Goal: Information Seeking & Learning: Learn about a topic

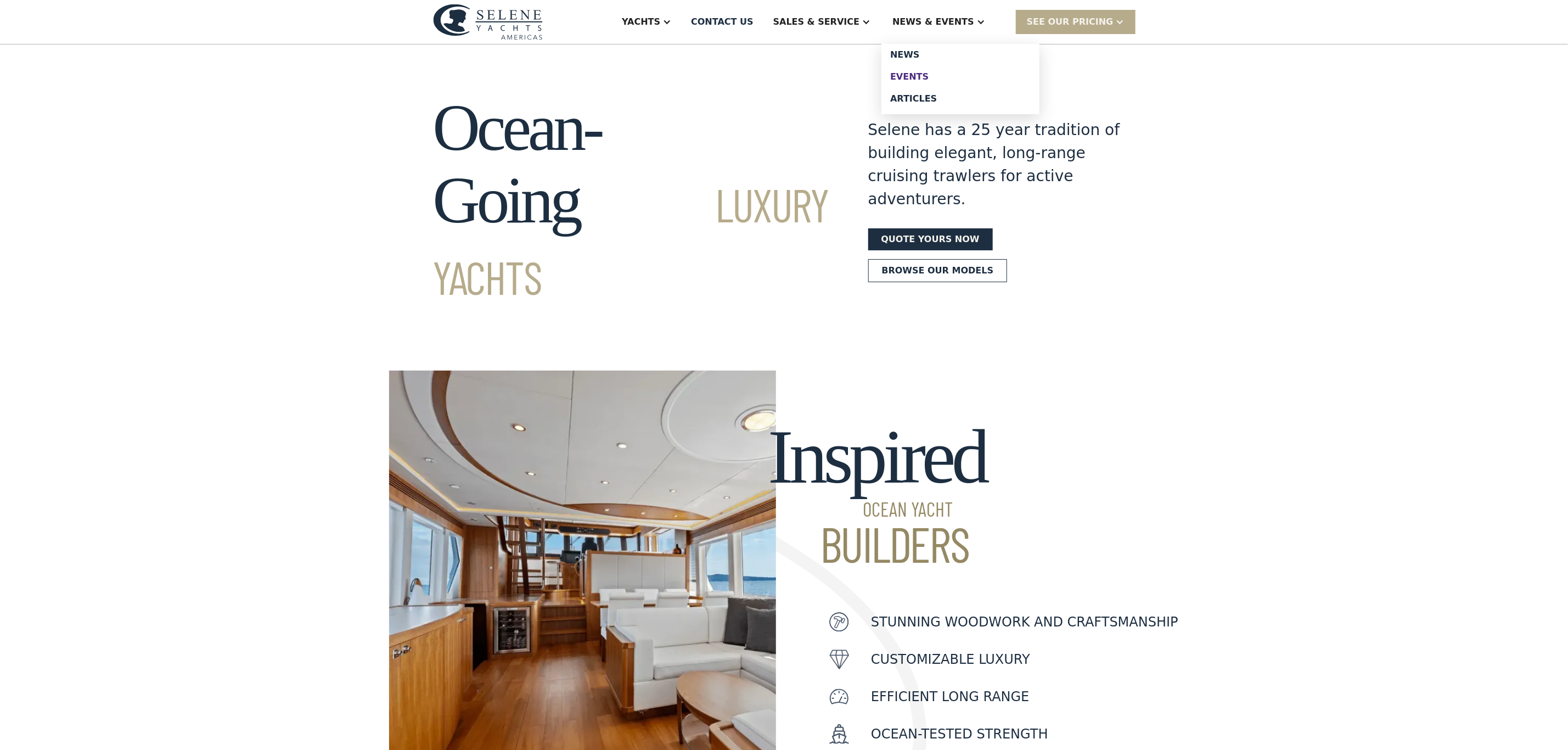
click at [935, 75] on div "Events" at bounding box center [960, 77] width 141 height 9
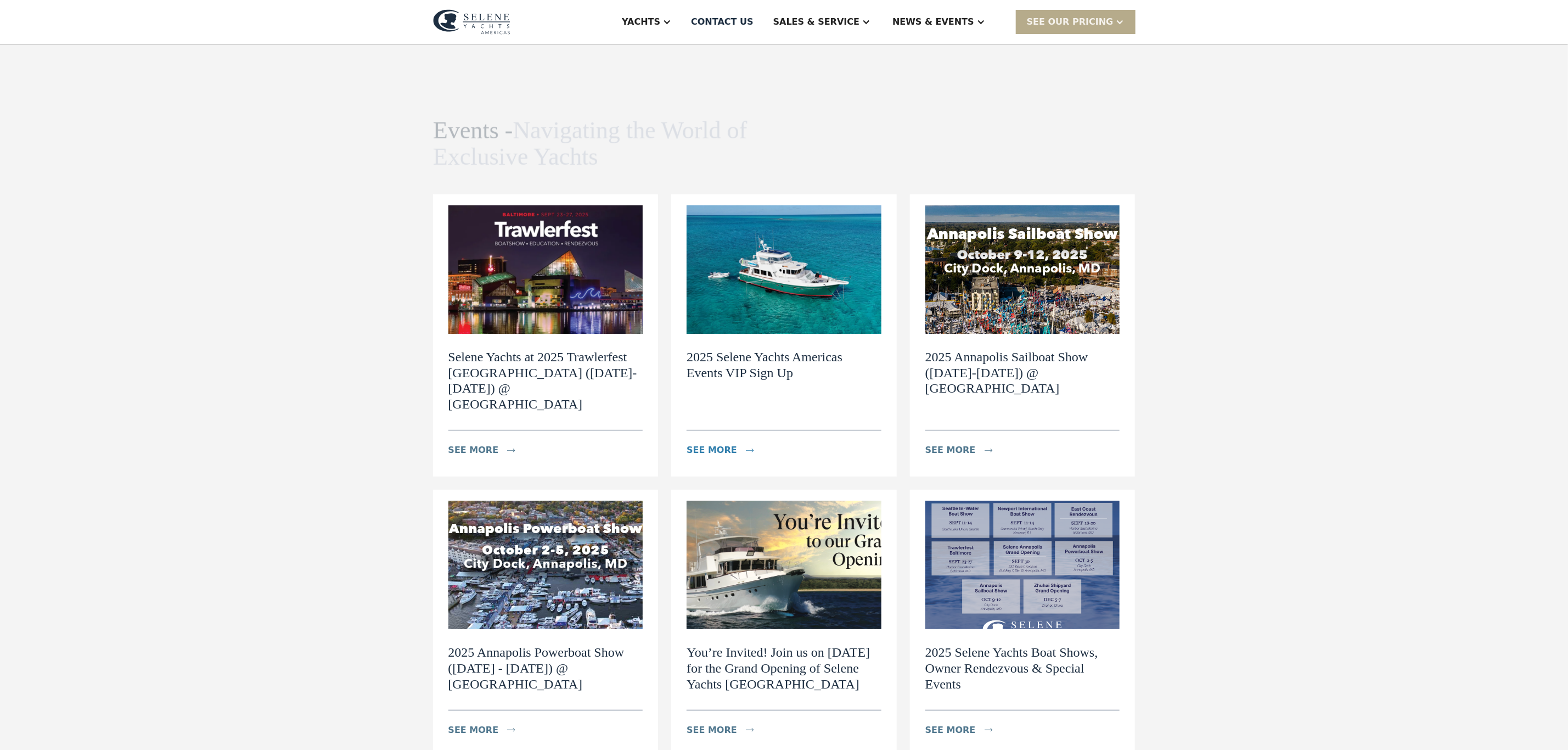
scroll to position [164, 0]
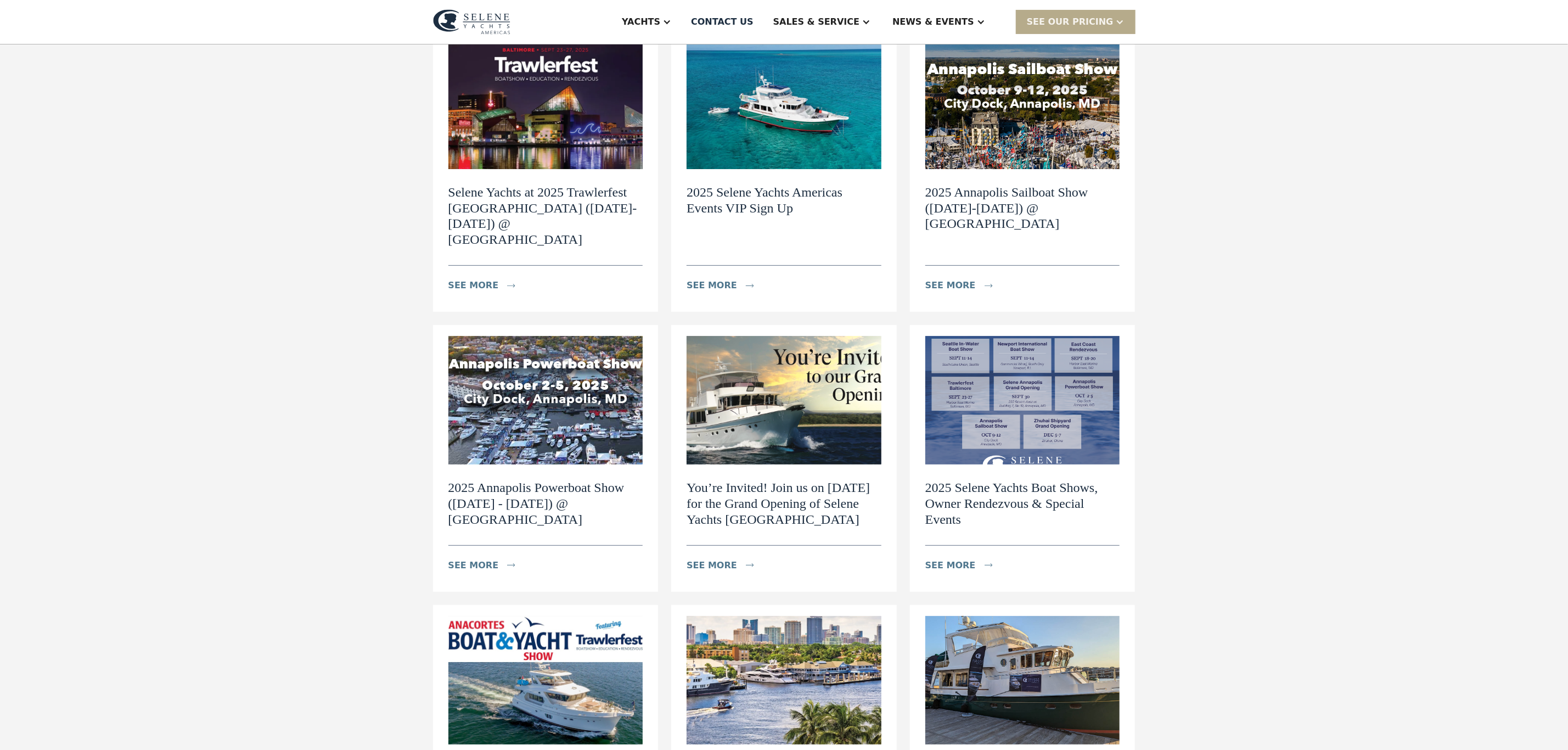
click at [972, 359] on img at bounding box center [1023, 400] width 195 height 128
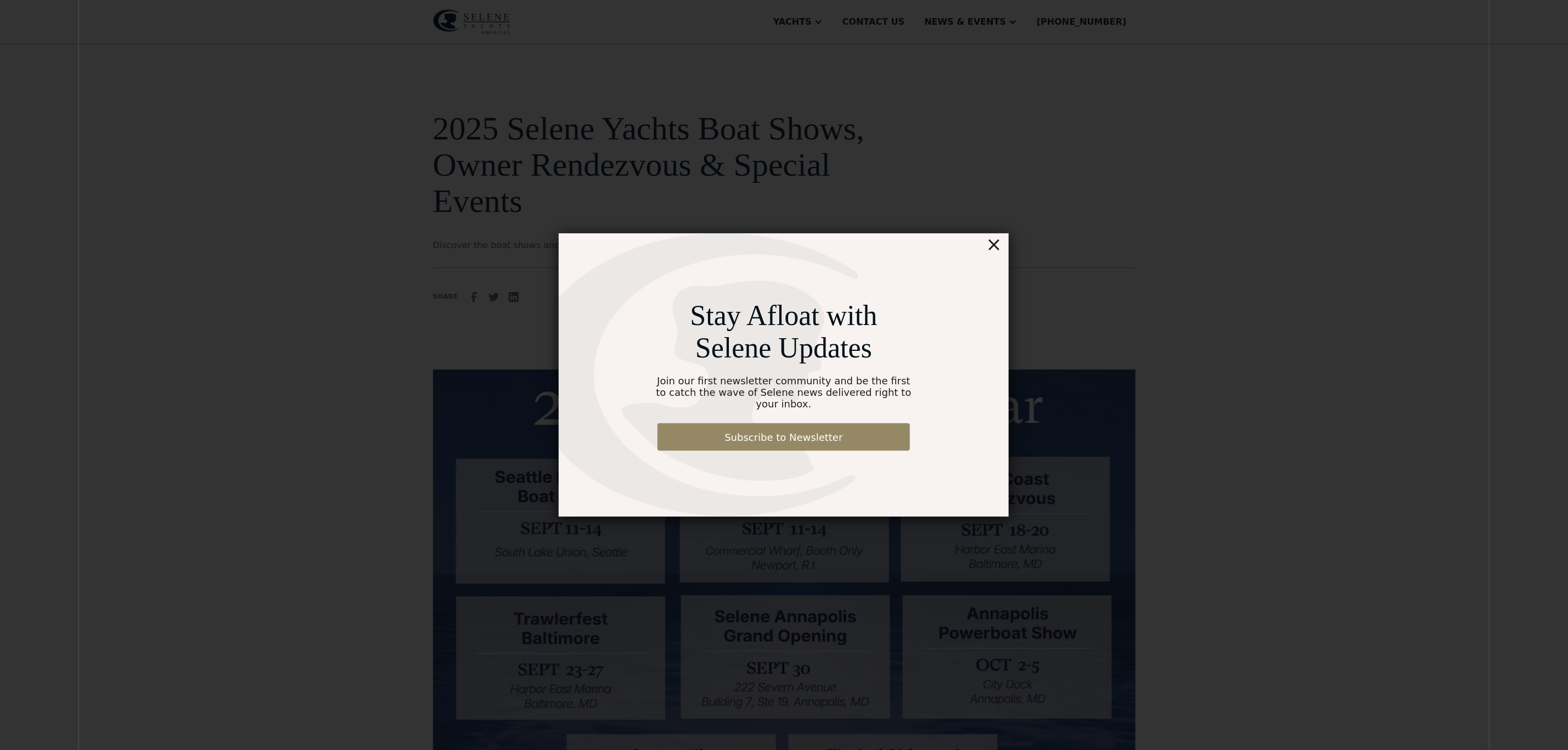
click at [996, 255] on div "×" at bounding box center [994, 244] width 16 height 22
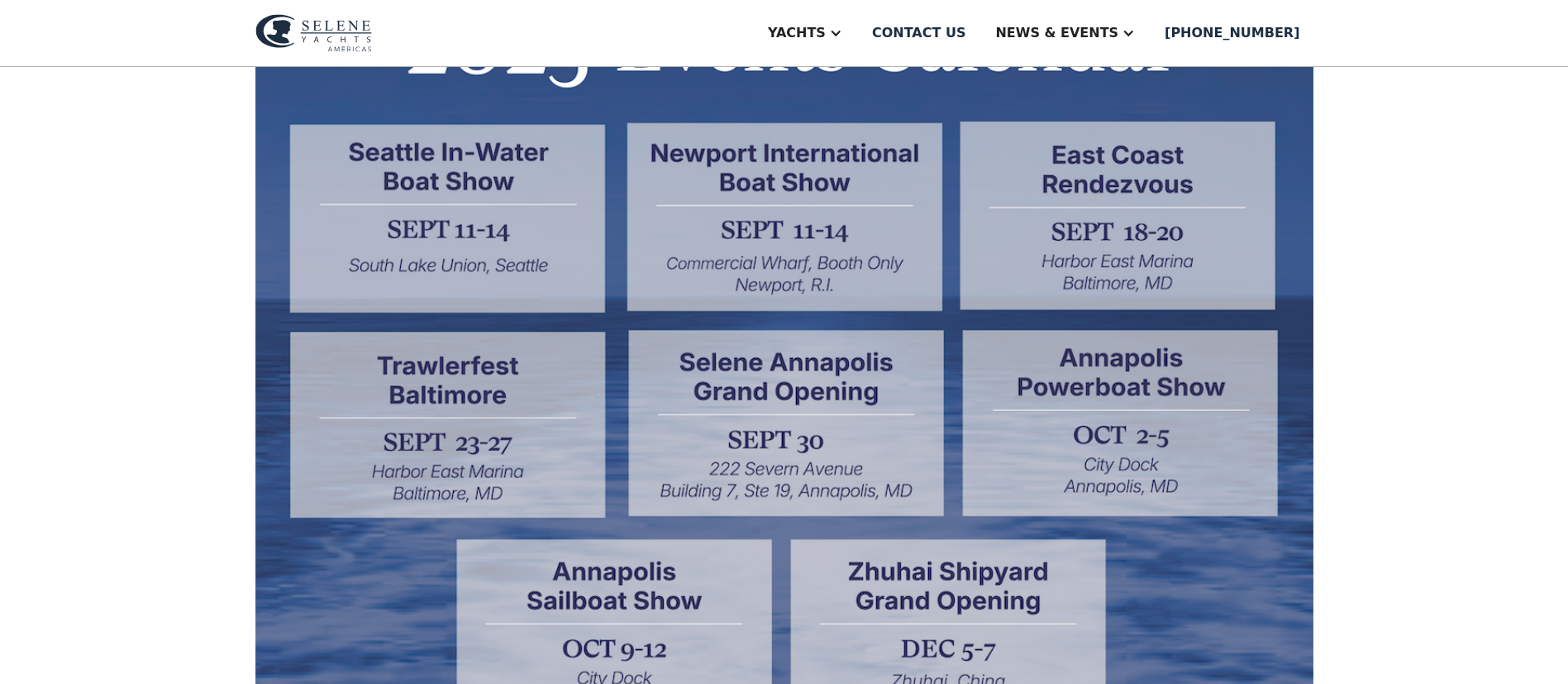
scroll to position [620, 0]
